Goal: Information Seeking & Learning: Learn about a topic

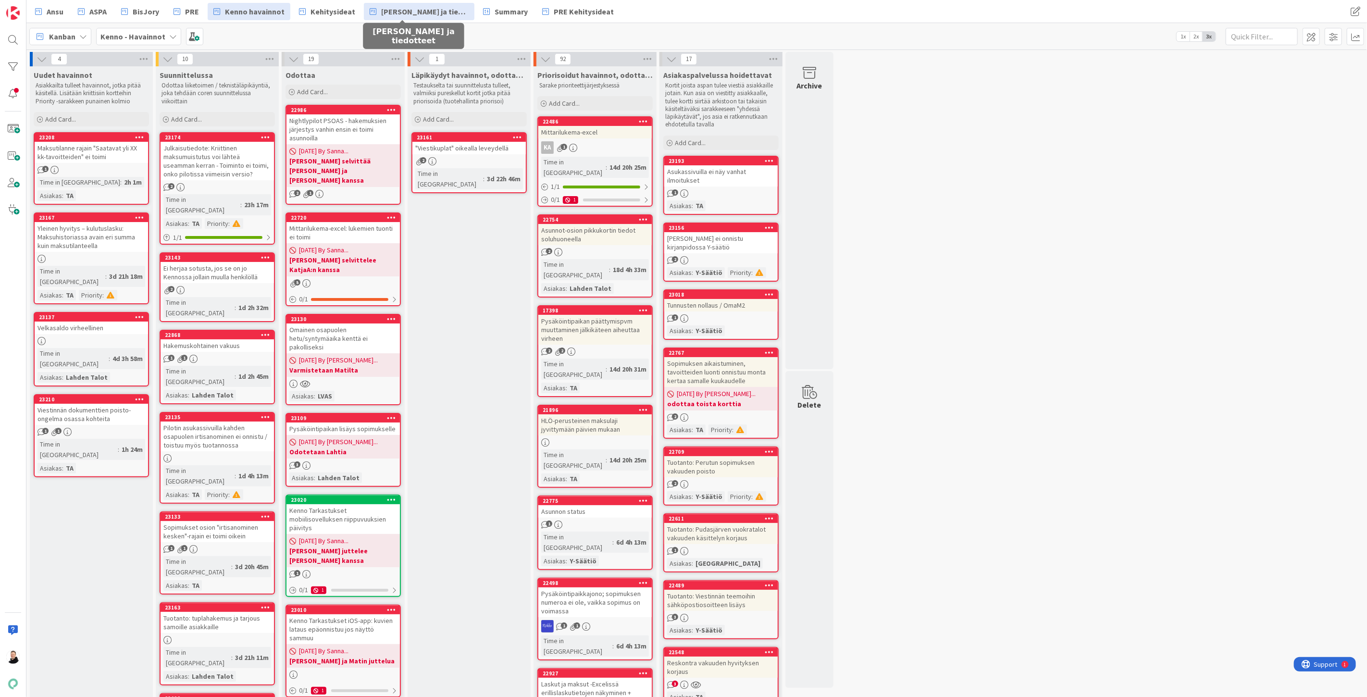
click at [423, 7] on span "[PERSON_NAME] ja tiedotteet" at bounding box center [424, 12] width 87 height 12
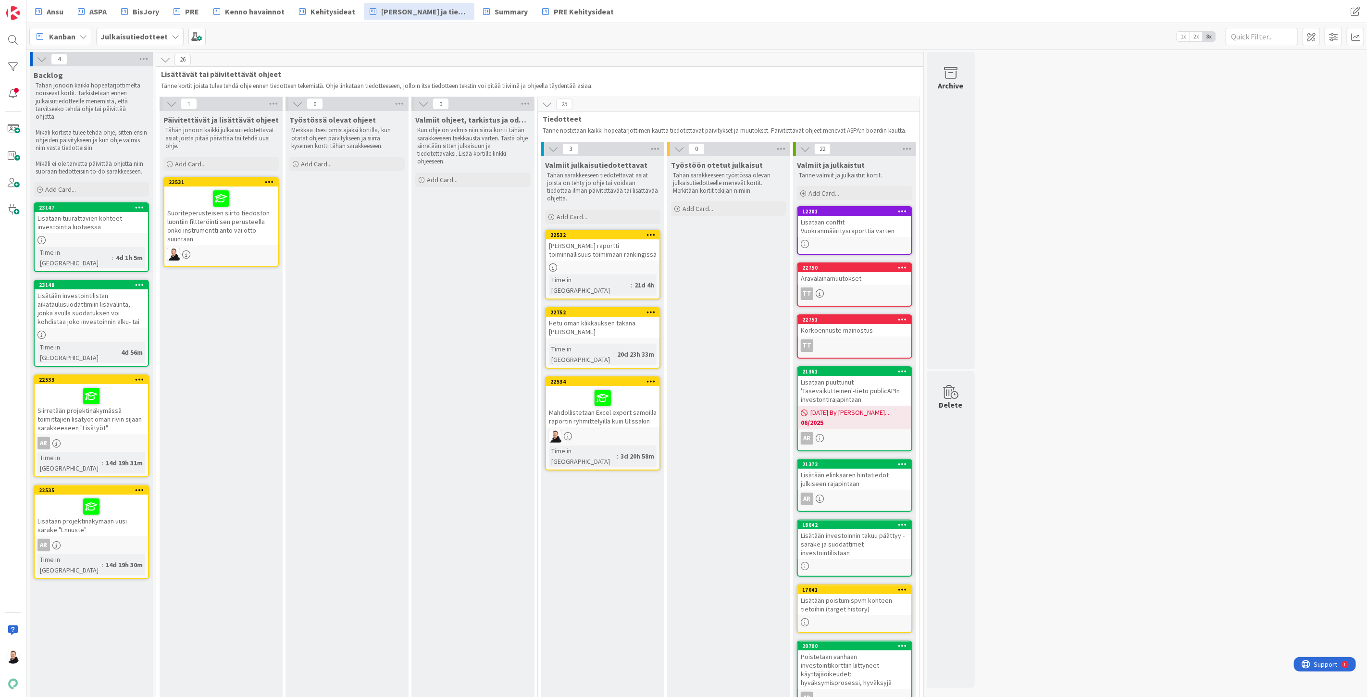
click at [203, 220] on div "Suoriteperusteisen siirto tiedoston luontiin filtteröinti sen perusteella onko …" at bounding box center [220, 215] width 113 height 59
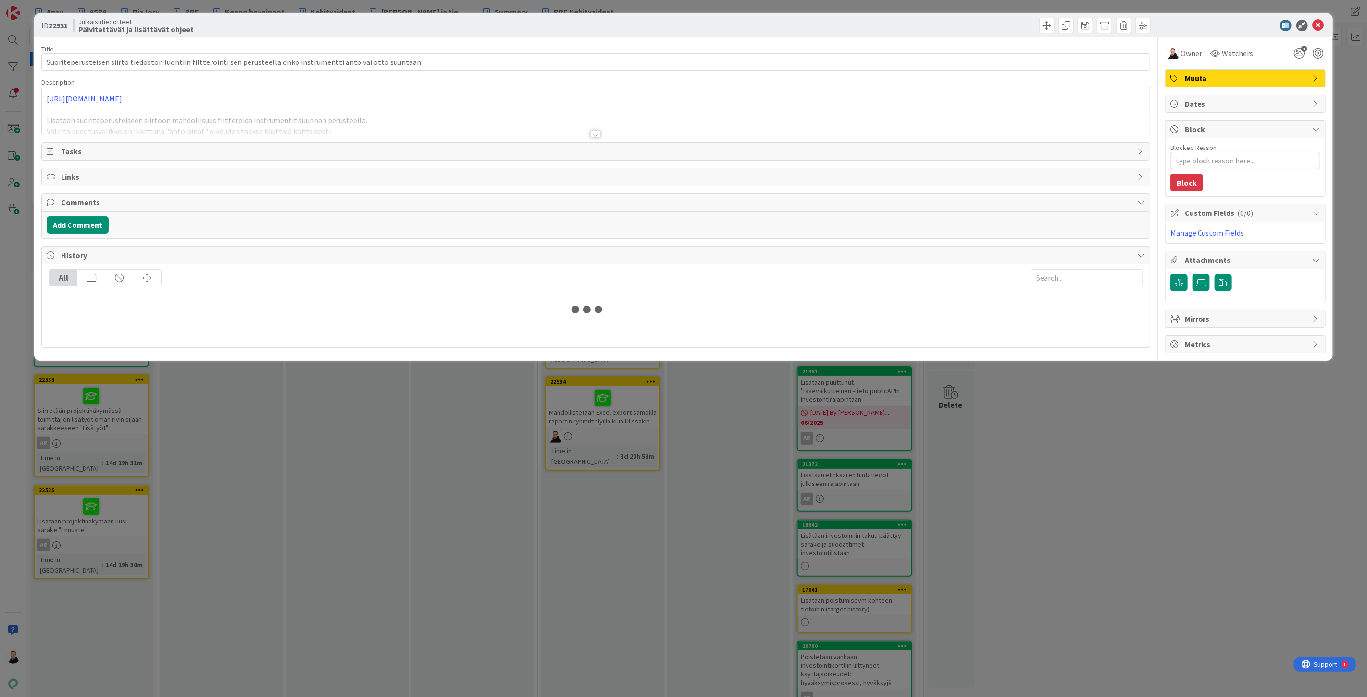
type textarea "x"
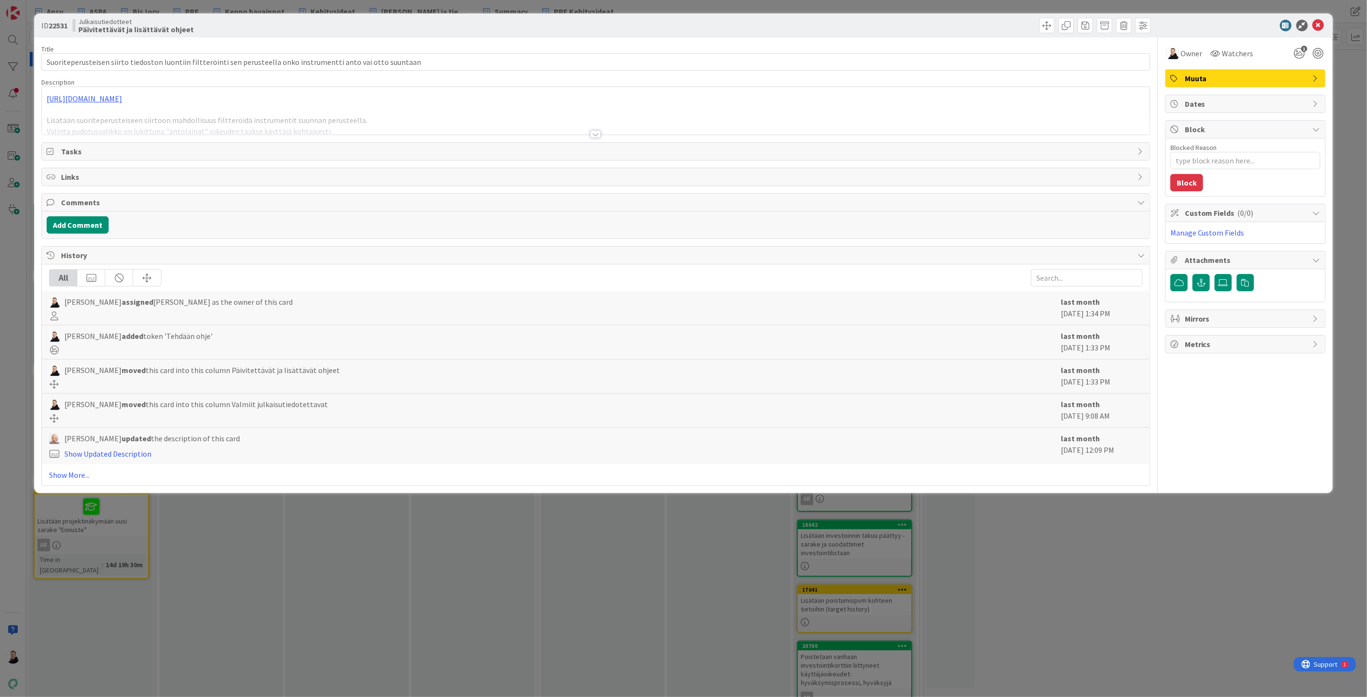
click at [602, 131] on div at bounding box center [596, 122] width 1108 height 25
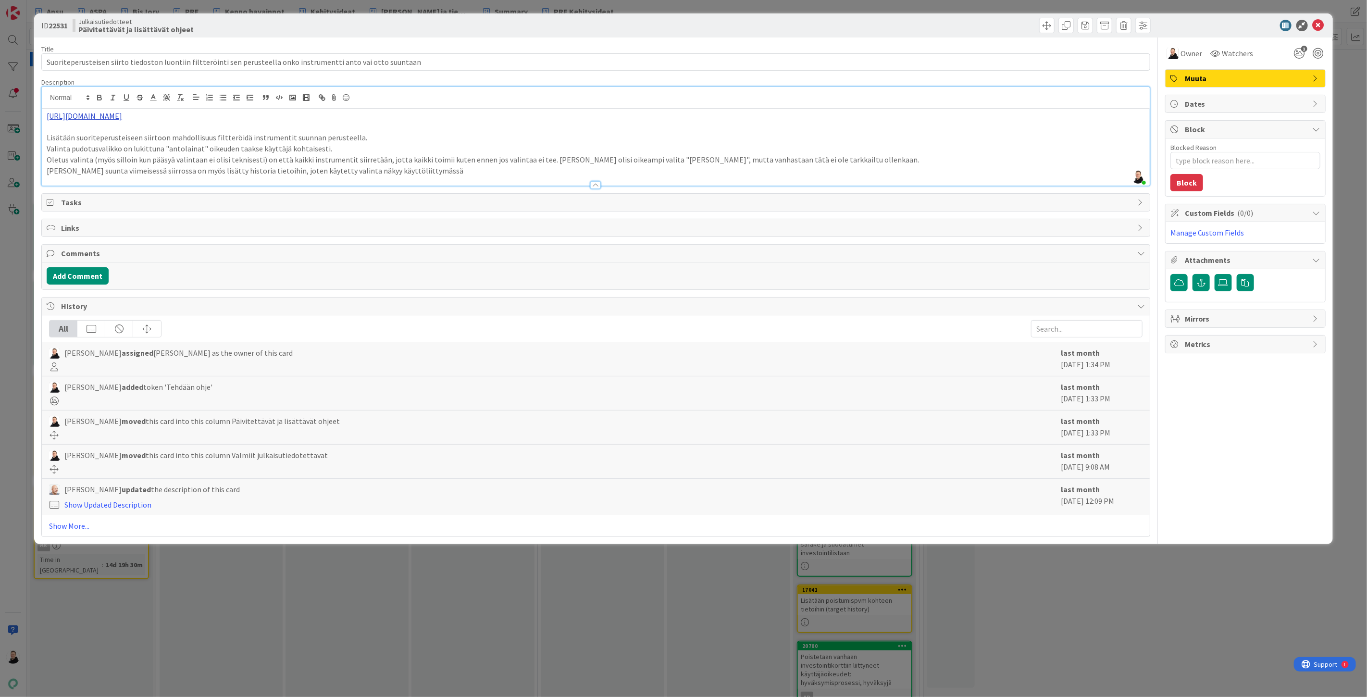
click at [122, 114] on link "[URL][DOMAIN_NAME]" at bounding box center [84, 116] width 75 height 10
